Goal: Check status: Check status

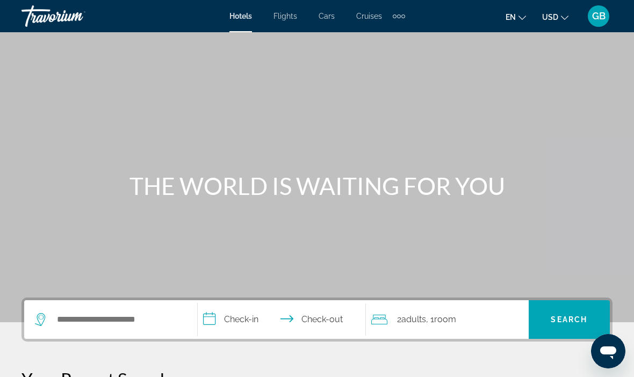
click at [602, 22] on div "GB" at bounding box center [598, 15] width 21 height 21
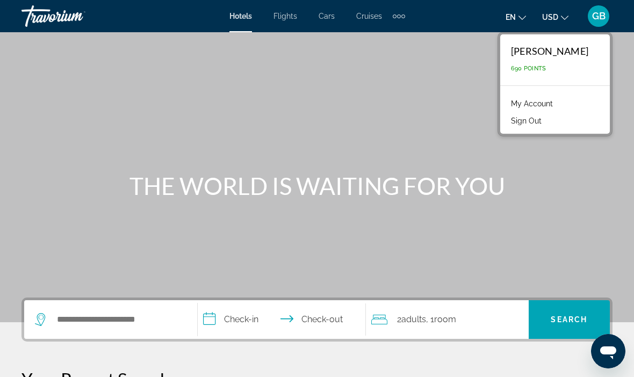
click at [558, 104] on link "My Account" at bounding box center [532, 104] width 53 height 14
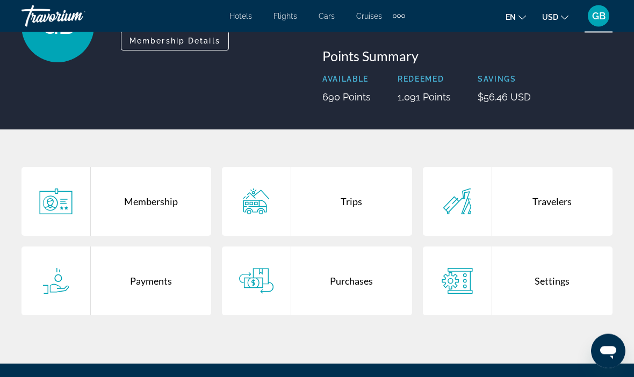
scroll to position [110, 0]
click at [372, 206] on div "Trips" at bounding box center [351, 201] width 120 height 69
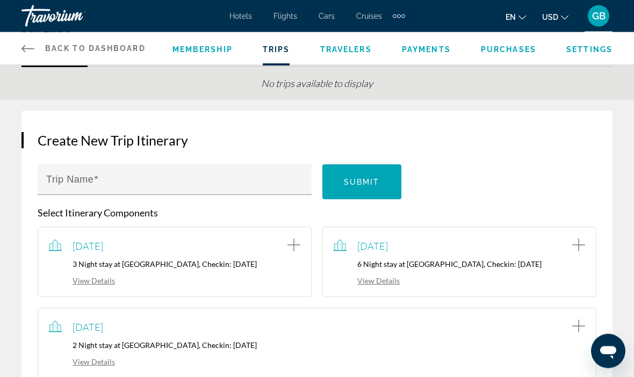
scroll to position [52, 0]
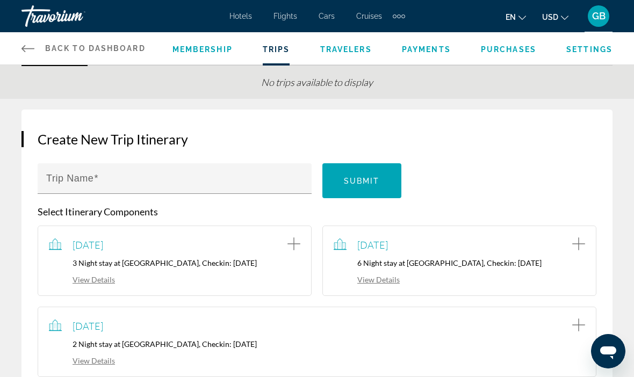
click at [154, 332] on div "[DATE] 2 Night stay at [GEOGRAPHIC_DATA], Checkin: [DATE] View Details" at bounding box center [317, 342] width 536 height 48
click at [111, 333] on div "[DATE] 2 Night stay at [GEOGRAPHIC_DATA], Checkin: [DATE] View Details" at bounding box center [317, 342] width 536 height 48
click at [97, 361] on link "View Details" at bounding box center [82, 360] width 66 height 9
